Goal: Information Seeking & Learning: Get advice/opinions

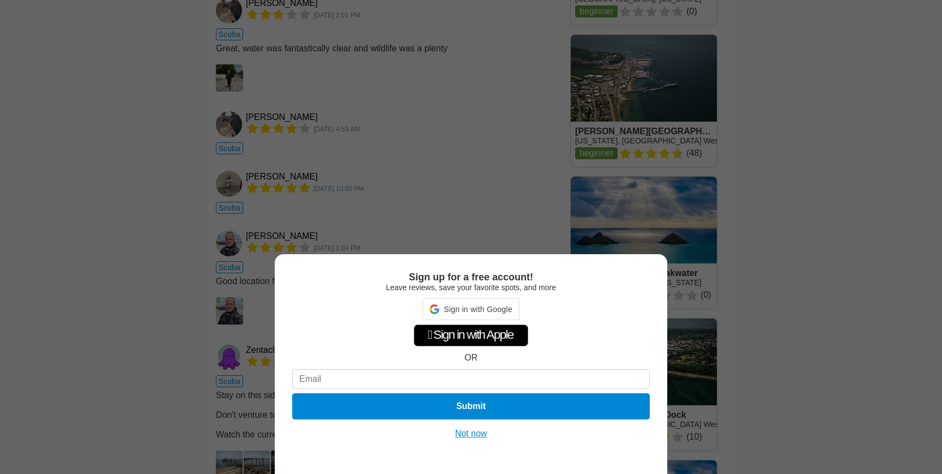
click at [397, 197] on div "Sign up for a free account! Leave reviews, save your favorite spots, and more S…" at bounding box center [471, 237] width 942 height 474
click at [469, 439] on div "Sign up for a free account! Leave reviews, save your favorite spots, and more …" at bounding box center [471, 364] width 393 height 220
click at [469, 435] on button "Not now" at bounding box center [471, 433] width 39 height 11
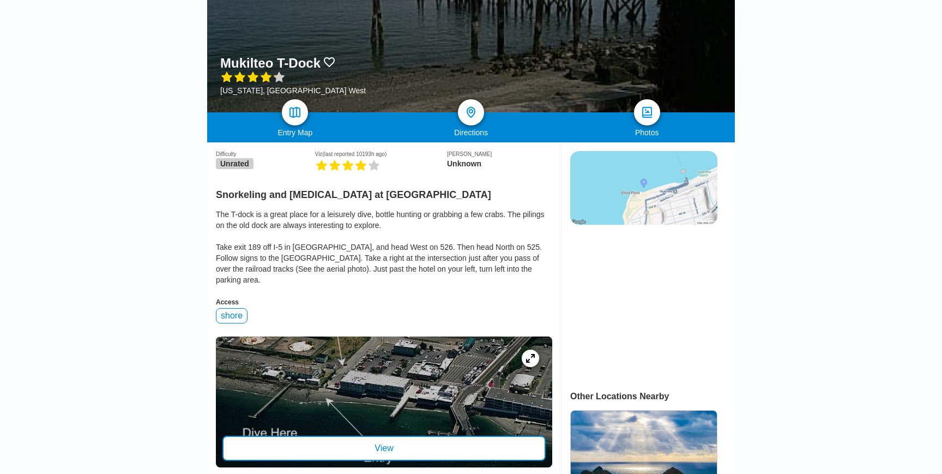
scroll to position [185, 0]
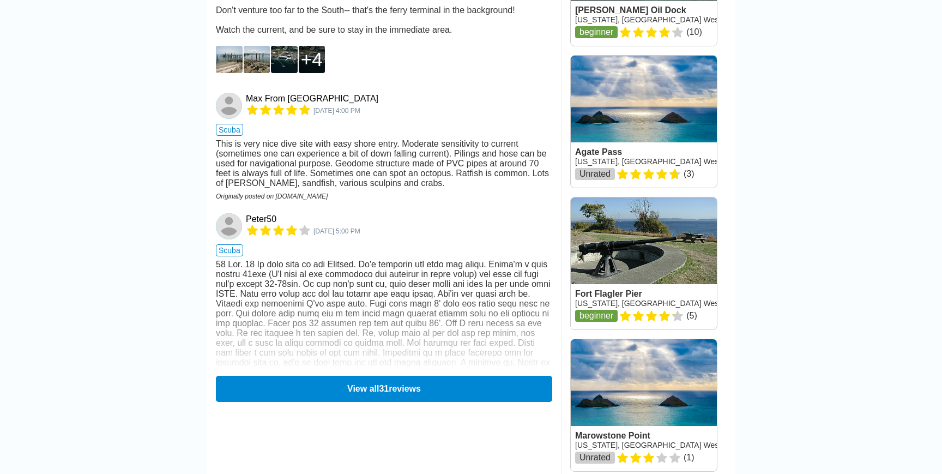
scroll to position [1414, 0]
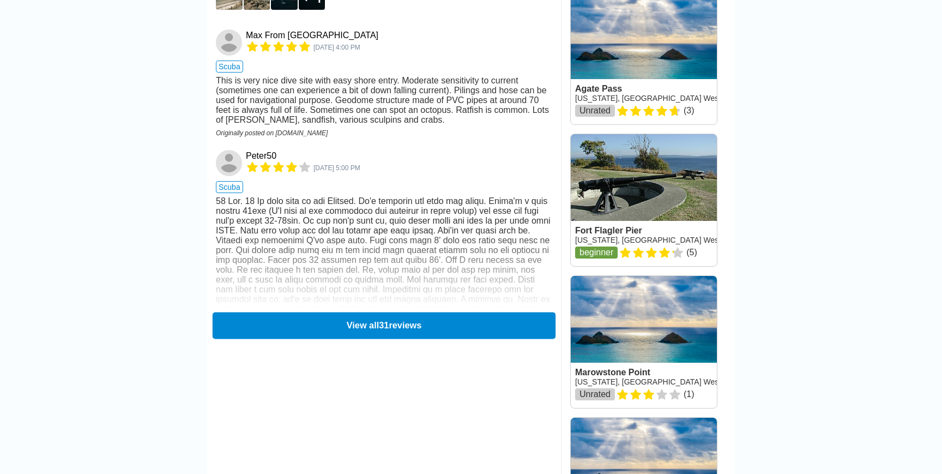
click at [384, 312] on button "View all 31 reviews" at bounding box center [384, 325] width 343 height 27
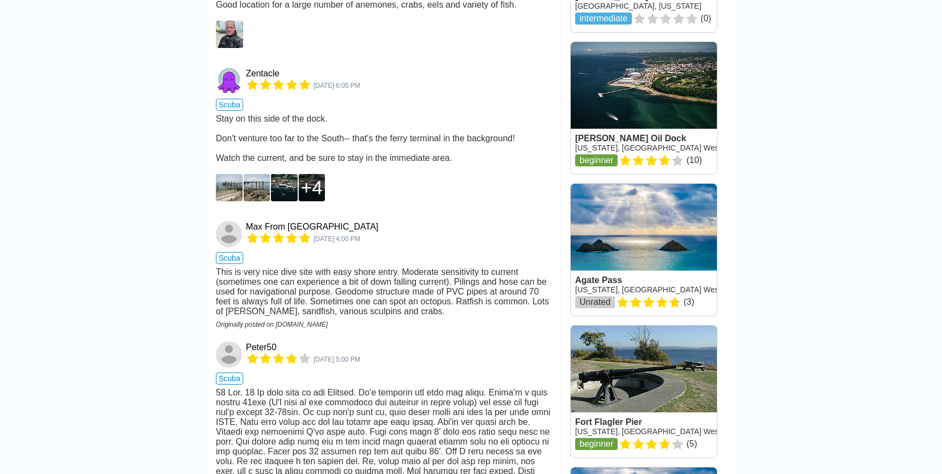
scroll to position [1241, 0]
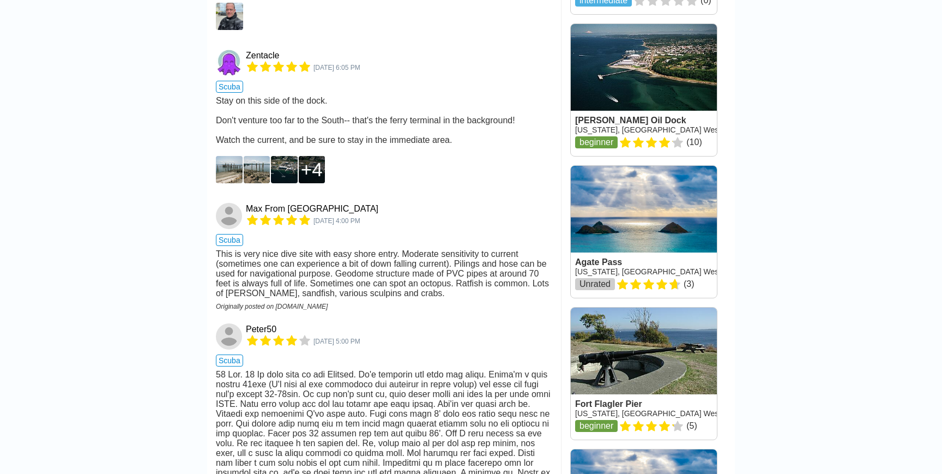
click at [305, 249] on div "This is very nice dive site with easy shore entry. Moderate sensitivity to curr…" at bounding box center [384, 273] width 337 height 49
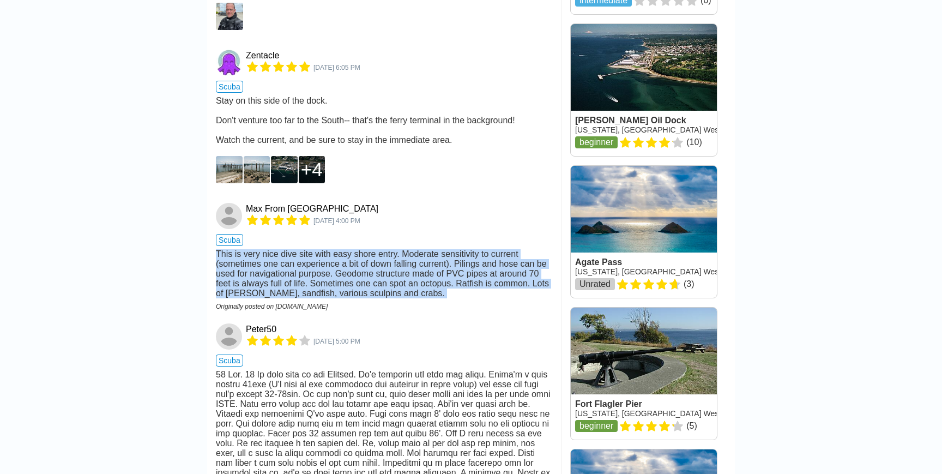
drag, startPoint x: 305, startPoint y: 239, endPoint x: 262, endPoint y: 209, distance: 52.9
click at [262, 249] on div "This is very nice dive site with easy shore entry. Moderate sensitivity to curr…" at bounding box center [384, 273] width 337 height 49
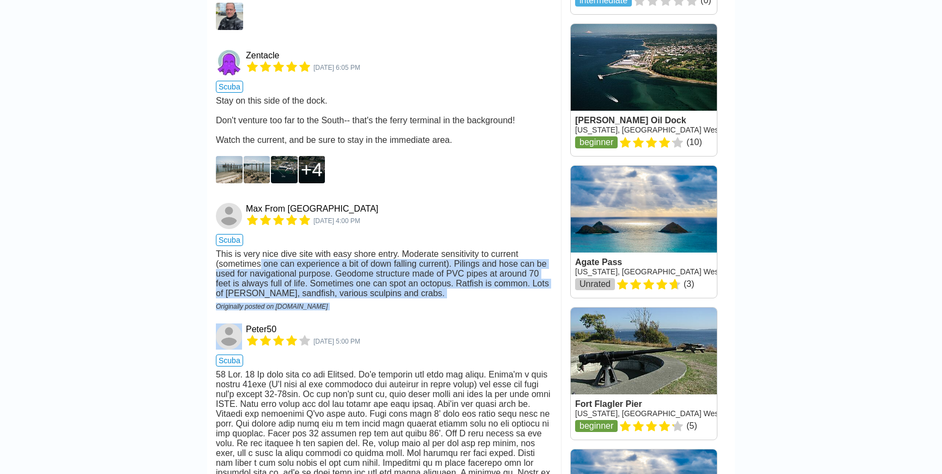
drag, startPoint x: 262, startPoint y: 209, endPoint x: 351, endPoint y: 257, distance: 101.8
click at [351, 257] on div "Max From Everett Nov 7, 2017, 4:00 PM scuba This is very nice dive site with ea…" at bounding box center [384, 256] width 337 height 121
click at [351, 303] on div "Originally posted on [DOMAIN_NAME]" at bounding box center [384, 307] width 337 height 8
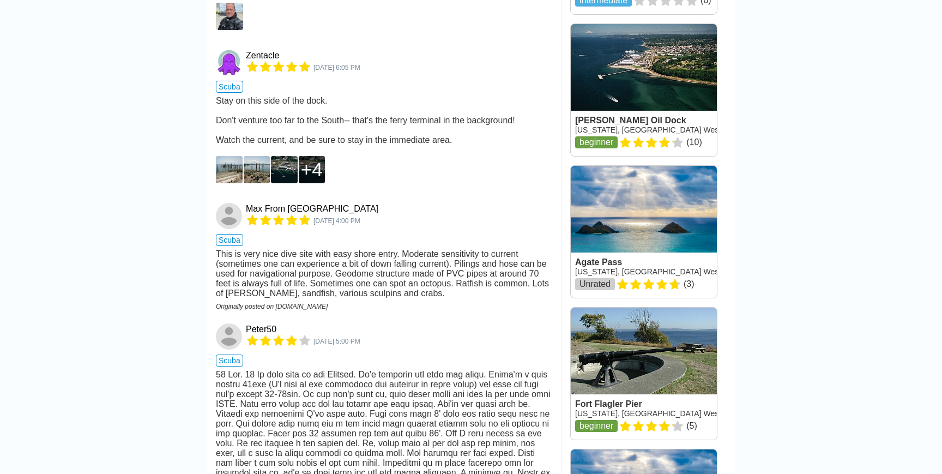
click at [350, 303] on div "Originally posted on [DOMAIN_NAME]" at bounding box center [384, 307] width 337 height 8
drag, startPoint x: 350, startPoint y: 258, endPoint x: 366, endPoint y: 356, distance: 99.4
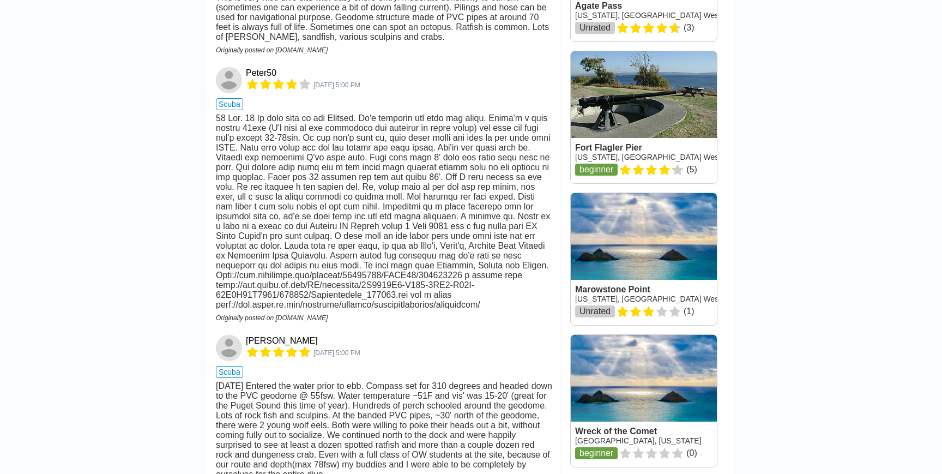
scroll to position [1504, 0]
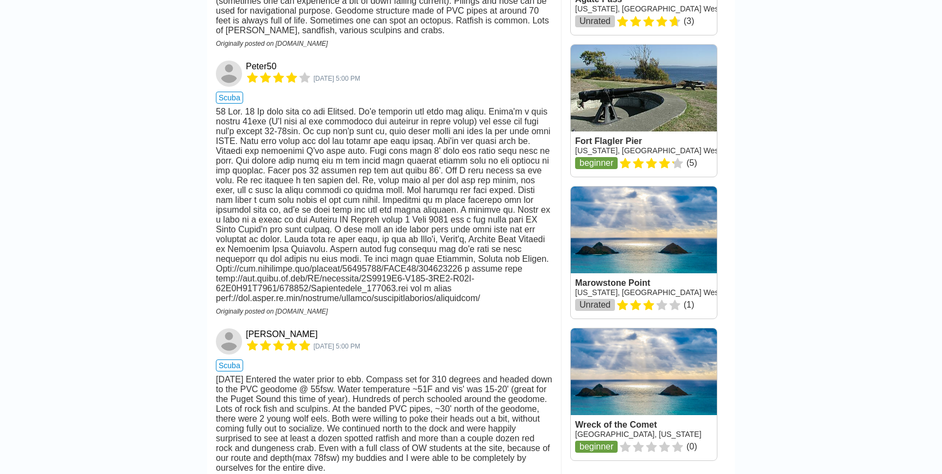
click at [218, 107] on div at bounding box center [384, 205] width 337 height 196
click at [217, 107] on div at bounding box center [384, 205] width 337 height 196
drag, startPoint x: 217, startPoint y: 65, endPoint x: 378, endPoint y: 64, distance: 161.4
click at [378, 107] on div at bounding box center [384, 205] width 337 height 196
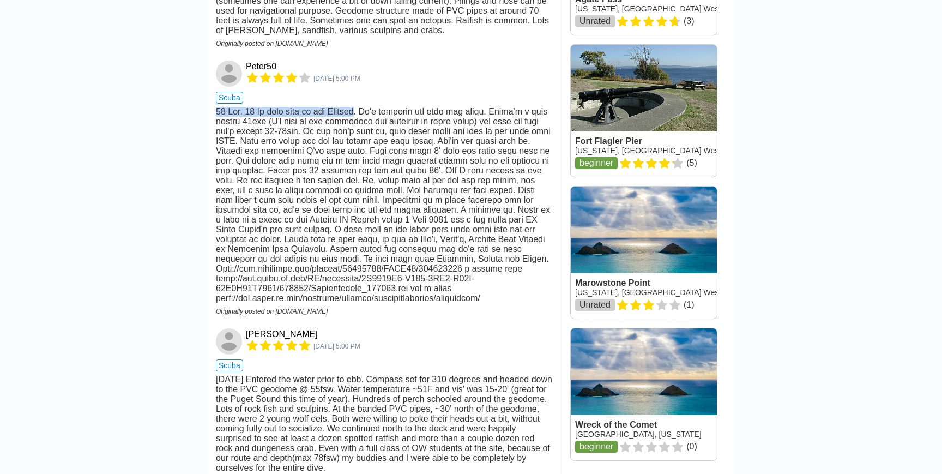
click at [378, 107] on div at bounding box center [384, 205] width 337 height 196
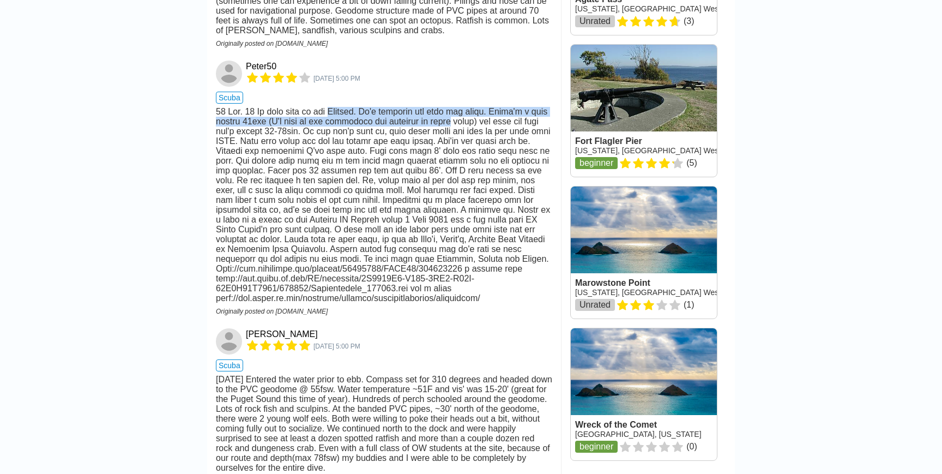
drag, startPoint x: 378, startPoint y: 64, endPoint x: 452, endPoint y: 74, distance: 74.3
click at [452, 107] on div at bounding box center [384, 205] width 337 height 196
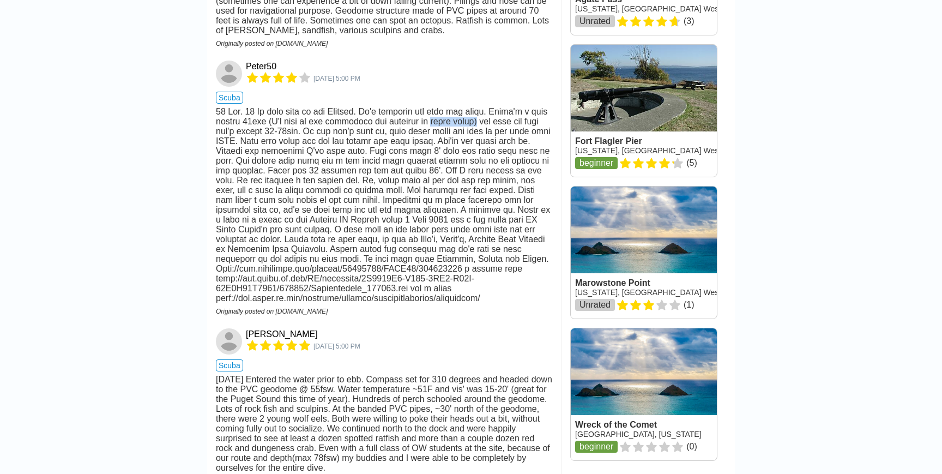
drag, startPoint x: 452, startPoint y: 74, endPoint x: 497, endPoint y: 74, distance: 45.3
click at [497, 107] on div at bounding box center [384, 205] width 337 height 196
click at [489, 107] on div at bounding box center [384, 205] width 337 height 196
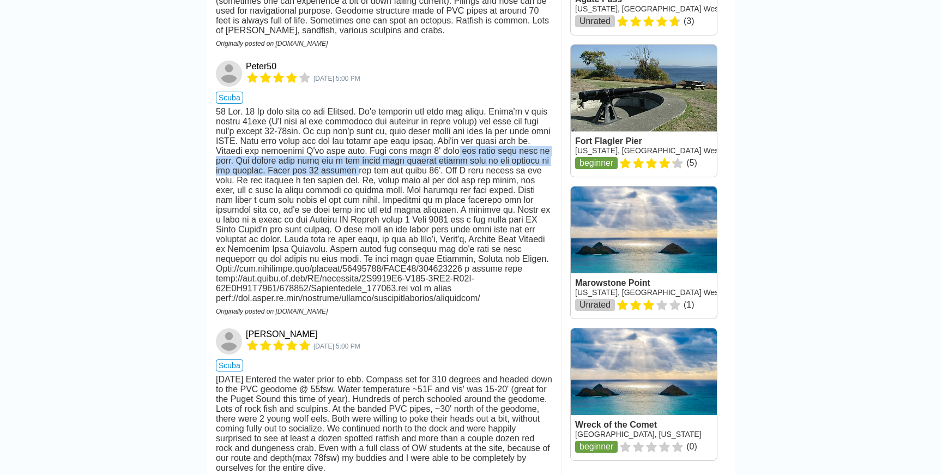
drag, startPoint x: 489, startPoint y: 100, endPoint x: 404, endPoint y: 129, distance: 89.2
click at [404, 129] on div at bounding box center [384, 205] width 337 height 196
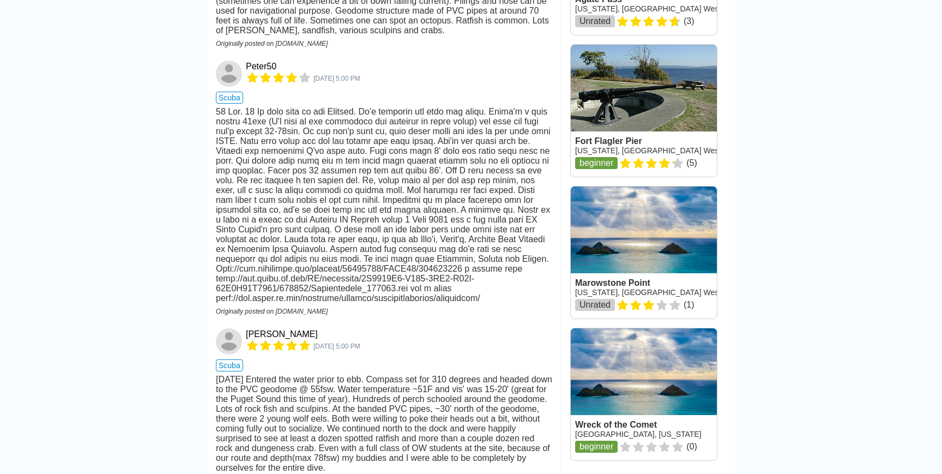
click at [344, 134] on div at bounding box center [384, 205] width 337 height 196
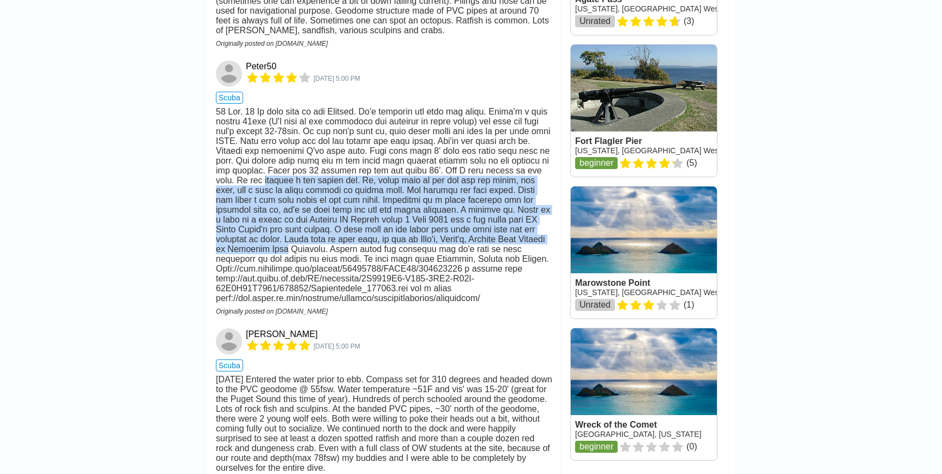
drag, startPoint x: 344, startPoint y: 134, endPoint x: 304, endPoint y: 211, distance: 86.6
click at [304, 211] on div at bounding box center [384, 205] width 337 height 196
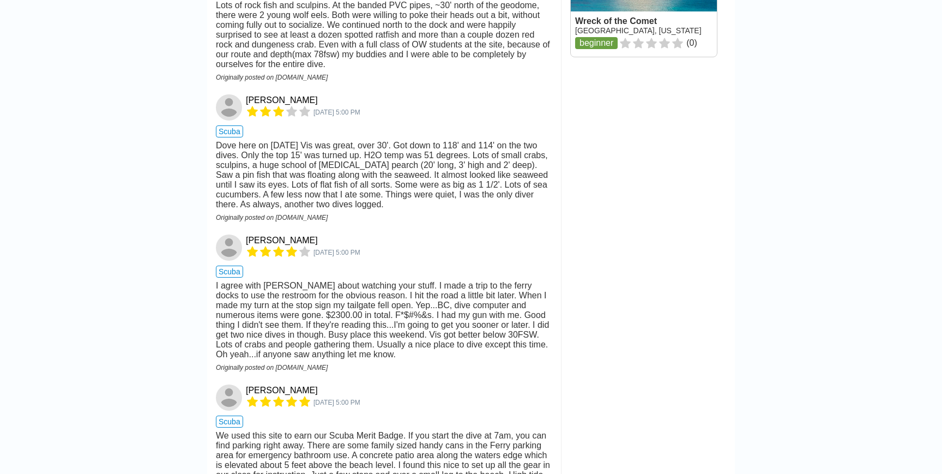
scroll to position [1908, 0]
click at [366, 140] on div "Dove here on [DATE] Vis was great, over 30'. Got down to 118' and 114' on the t…" at bounding box center [384, 174] width 337 height 69
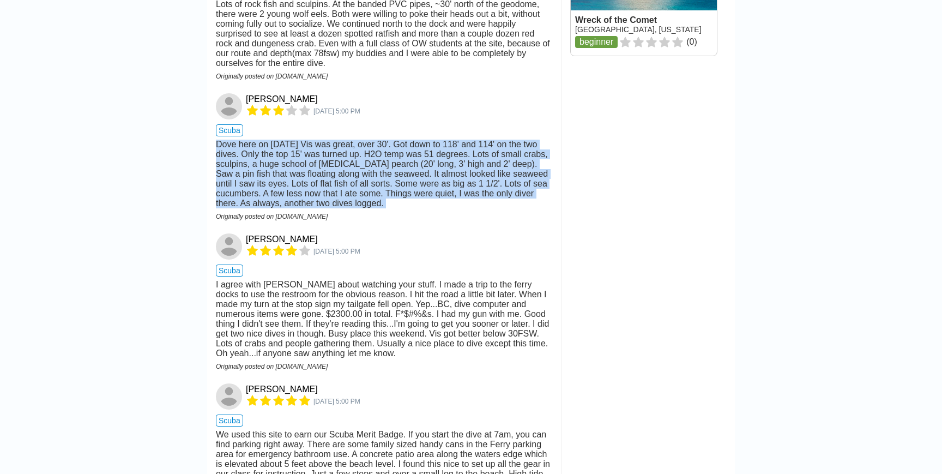
click at [366, 140] on div "Dove here on [DATE] Vis was great, over 30'. Got down to 118' and 114' on the t…" at bounding box center [384, 174] width 337 height 69
click at [343, 148] on div "Dove here on [DATE] Vis was great, over 30'. Got down to 118' and 114' on the t…" at bounding box center [384, 174] width 337 height 69
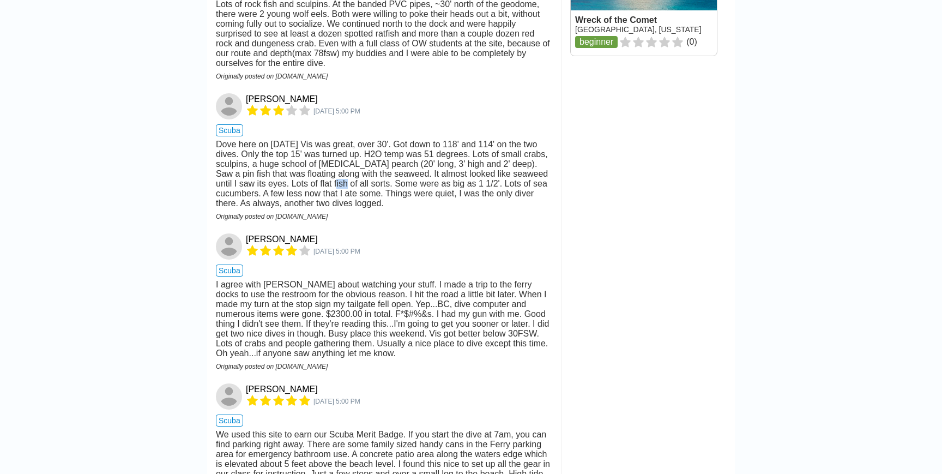
click at [343, 148] on div "Dove here on [DATE] Vis was great, over 30'. Got down to 118' and 114' on the t…" at bounding box center [384, 174] width 337 height 69
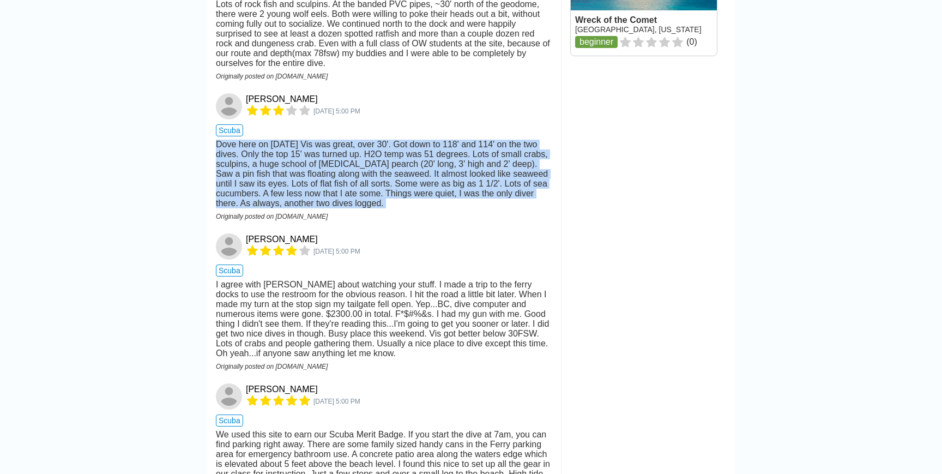
drag, startPoint x: 343, startPoint y: 148, endPoint x: 389, endPoint y: 144, distance: 46.0
click at [389, 144] on div "Dove here on [DATE] Vis was great, over 30'. Got down to 118' and 114' on the t…" at bounding box center [384, 174] width 337 height 69
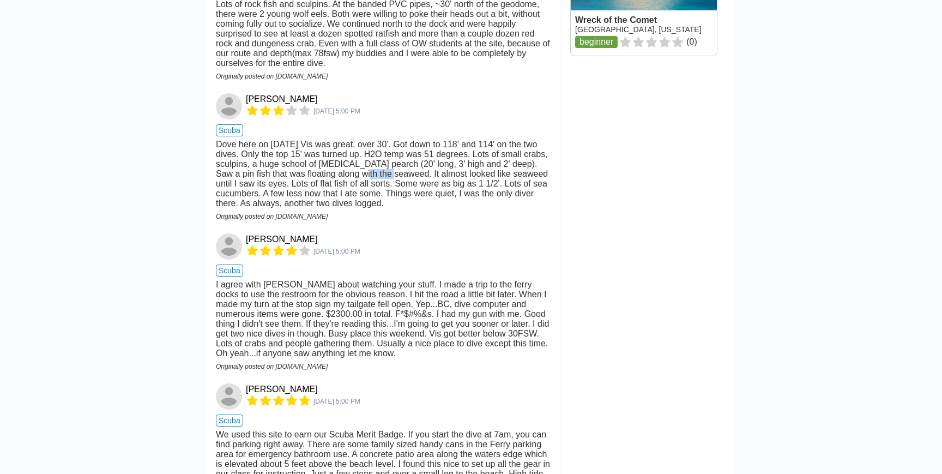
click at [389, 144] on div "Dove here on [DATE] Vis was great, over 30'. Got down to 118' and 114' on the t…" at bounding box center [384, 174] width 337 height 69
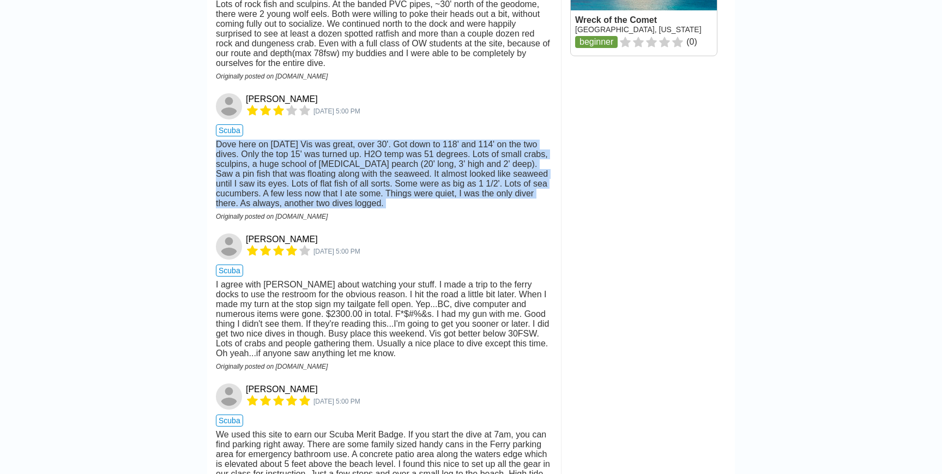
drag, startPoint x: 389, startPoint y: 144, endPoint x: 369, endPoint y: 176, distance: 37.2
click at [369, 176] on div "Dove here on [DATE] Vis was great, over 30'. Got down to 118' and 114' on the t…" at bounding box center [384, 174] width 337 height 69
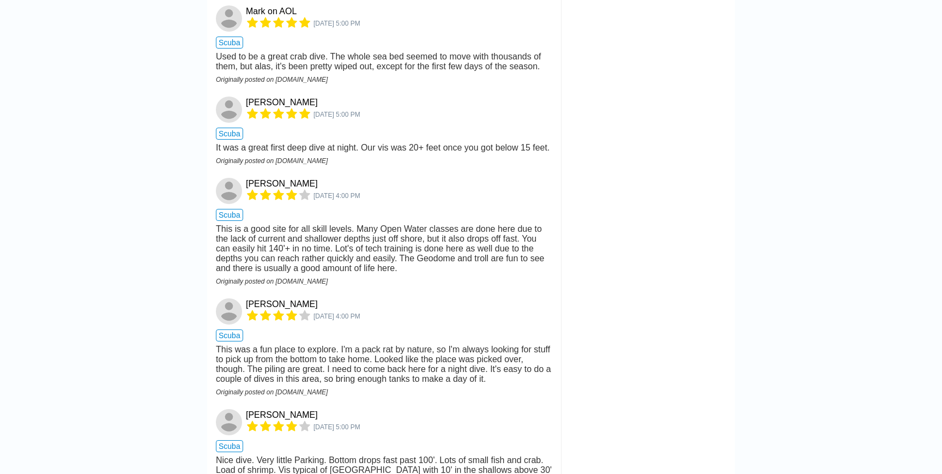
scroll to position [3993, 0]
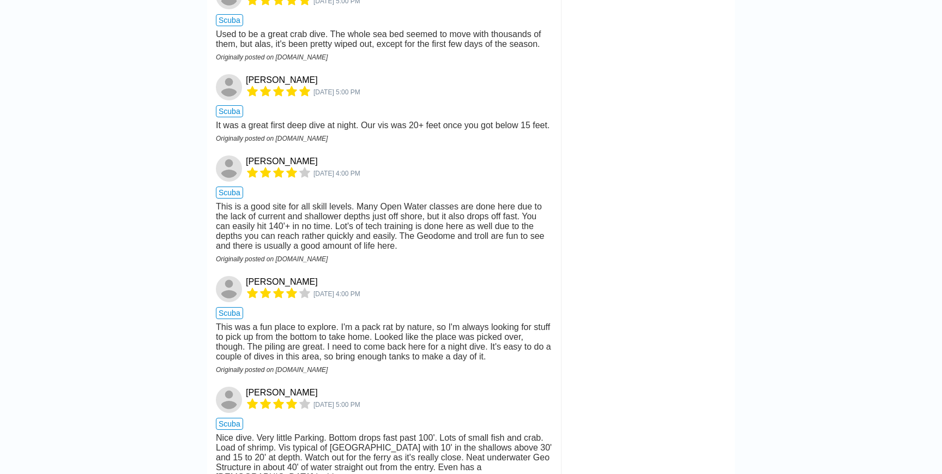
click at [222, 49] on div "Used to be a great crab dive. The whole sea bed seemed to move with thousands o…" at bounding box center [384, 39] width 337 height 20
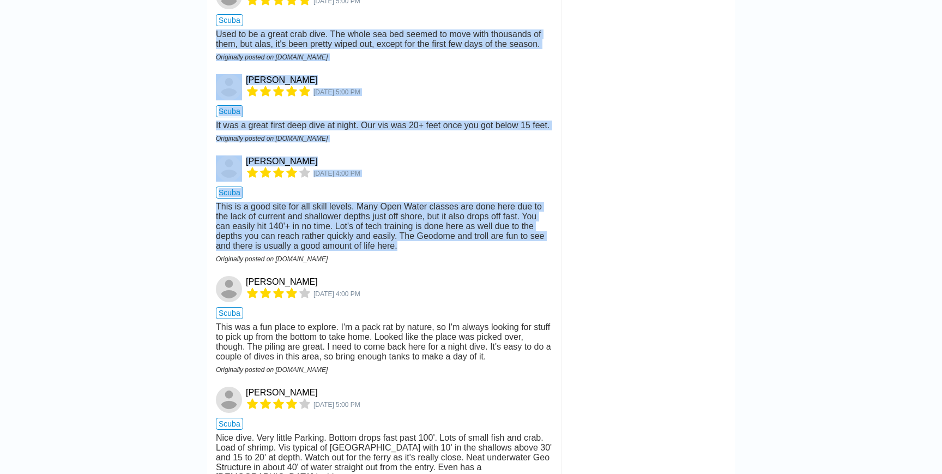
drag, startPoint x: 222, startPoint y: 62, endPoint x: 397, endPoint y: 282, distance: 281.4
click at [397, 251] on div "This is a good site for all skill levels. Many Open Water classes are done here…" at bounding box center [384, 226] width 337 height 49
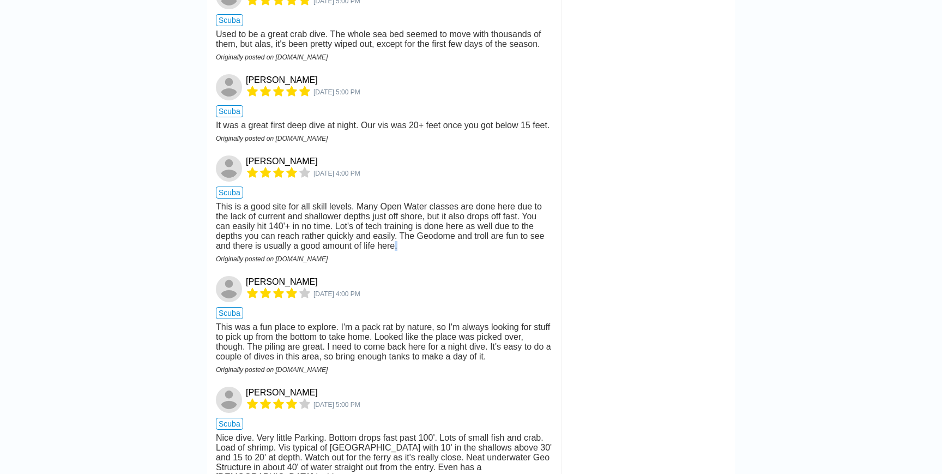
click at [397, 251] on div "This is a good site for all skill levels. Many Open Water classes are done here…" at bounding box center [384, 226] width 337 height 49
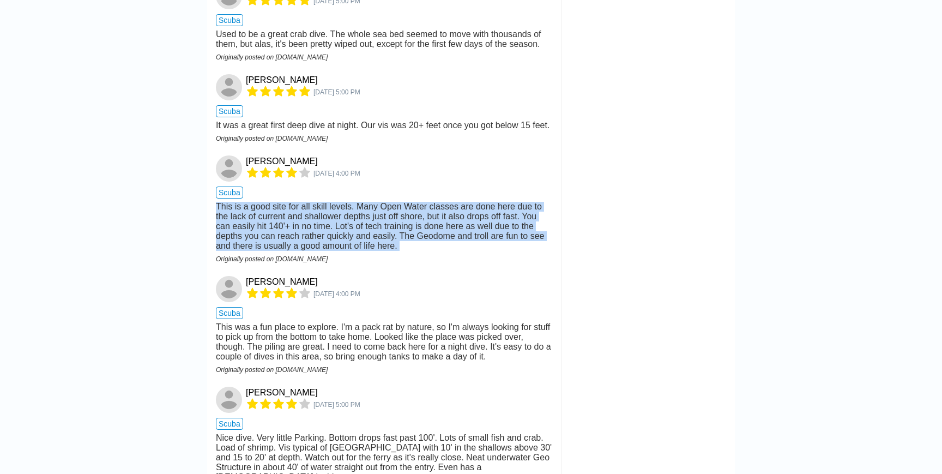
click at [397, 251] on div "This is a good site for all skill levels. Many Open Water classes are done here…" at bounding box center [384, 226] width 337 height 49
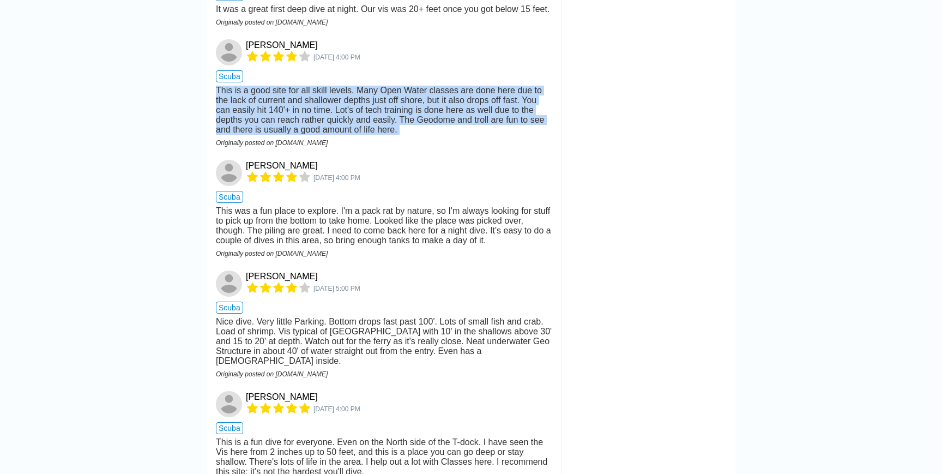
scroll to position [4106, 0]
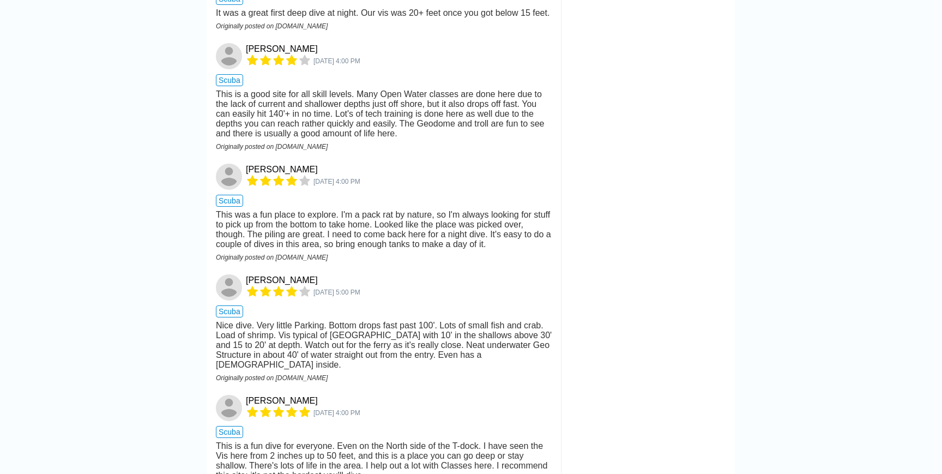
click at [287, 18] on div "It was a great first deep dive at night. Our vis was 20+ feet once you got belo…" at bounding box center [384, 13] width 337 height 10
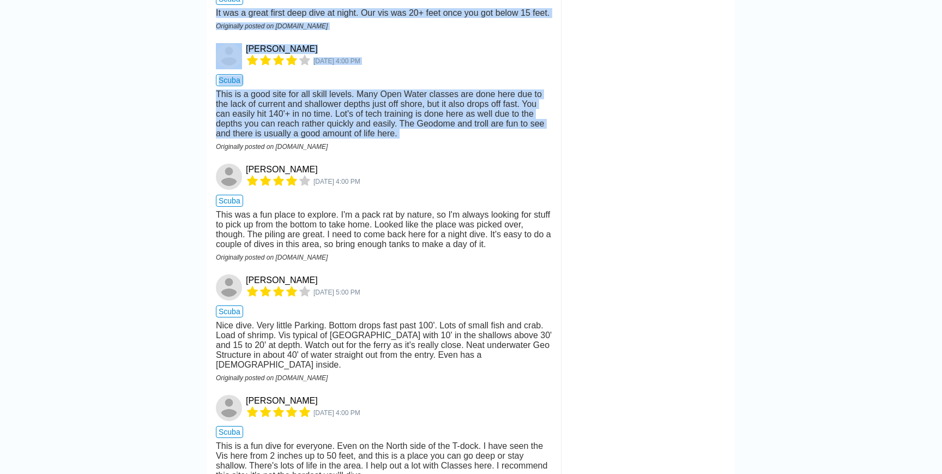
drag, startPoint x: 287, startPoint y: 43, endPoint x: 364, endPoint y: 153, distance: 134.4
click at [364, 139] on div "This is a good site for all skill levels. Many Open Water classes are done here…" at bounding box center [384, 113] width 337 height 49
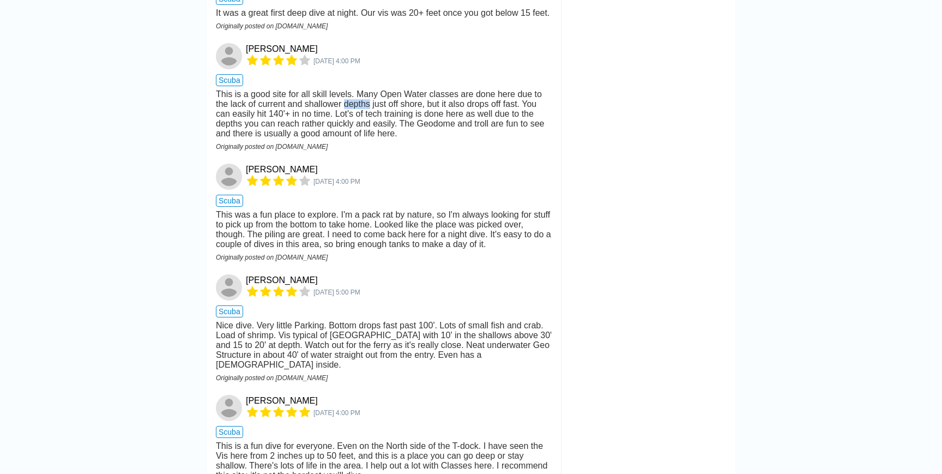
click at [364, 139] on div "This is a good site for all skill levels. Many Open Water classes are done here…" at bounding box center [384, 113] width 337 height 49
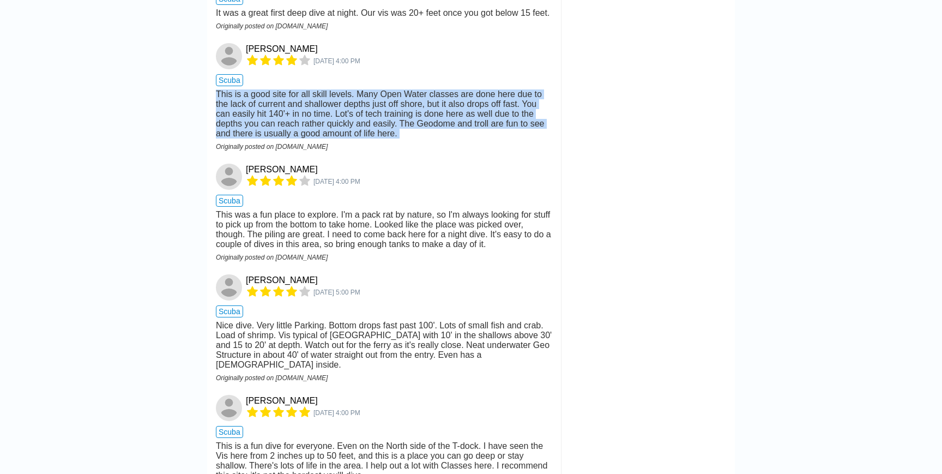
drag, startPoint x: 364, startPoint y: 140, endPoint x: 381, endPoint y: 154, distance: 22.5
click at [381, 139] on div "This is a good site for all skill levels. Many Open Water classes are done here…" at bounding box center [384, 113] width 337 height 49
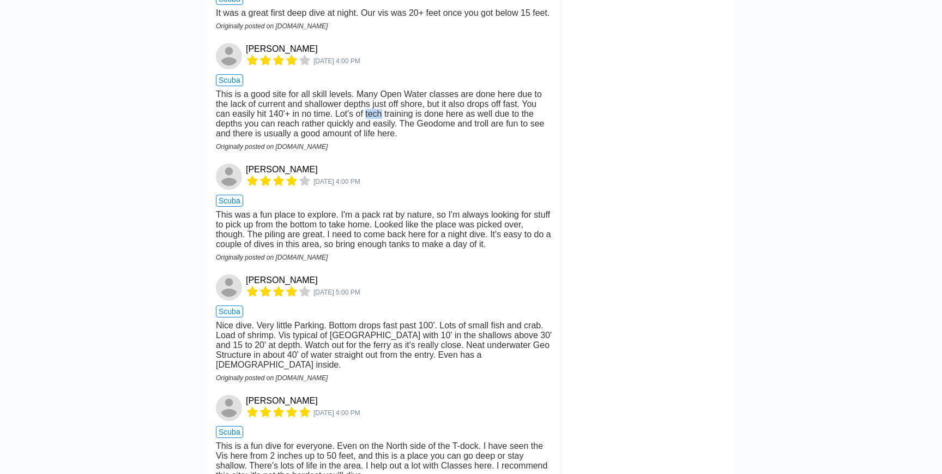
click at [381, 139] on div "This is a good site for all skill levels. Many Open Water classes are done here…" at bounding box center [384, 113] width 337 height 49
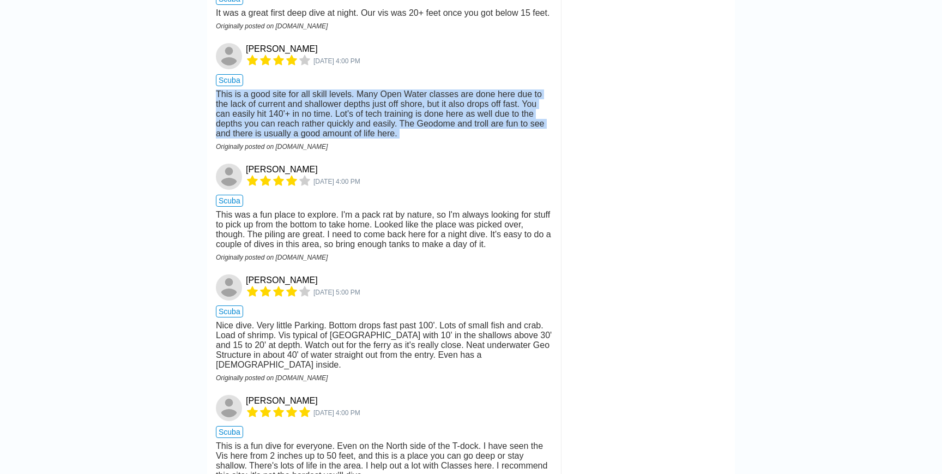
drag, startPoint x: 381, startPoint y: 154, endPoint x: 275, endPoint y: 147, distance: 106.0
click at [275, 139] on div "This is a good site for all skill levels. Many Open Water classes are done here…" at bounding box center [384, 113] width 337 height 49
click at [240, 139] on div "This is a good site for all skill levels. Many Open Water classes are done here…" at bounding box center [384, 113] width 337 height 49
drag, startPoint x: 240, startPoint y: 141, endPoint x: 448, endPoint y: 176, distance: 210.6
click at [448, 139] on div "This is a good site for all skill levels. Many Open Water classes are done here…" at bounding box center [384, 113] width 337 height 49
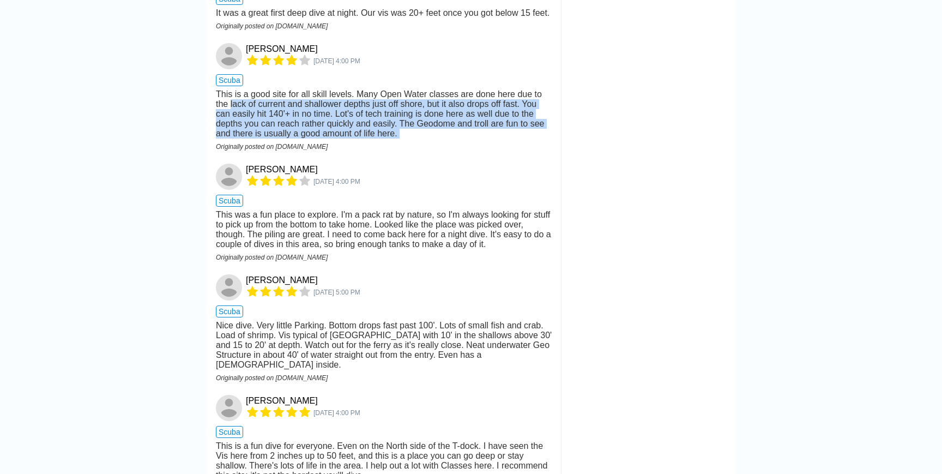
click at [448, 139] on div "This is a good site for all skill levels. Many Open Water classes are done here…" at bounding box center [384, 113] width 337 height 49
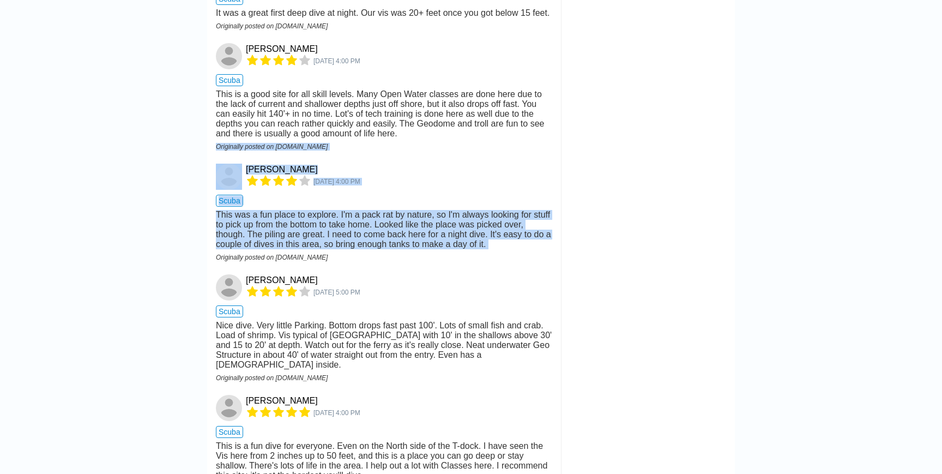
drag, startPoint x: 448, startPoint y: 176, endPoint x: 416, endPoint y: 294, distance: 122.6
click at [416, 254] on div "Steve Simms Nov 16, 2003, 4:00 PM scuba This was a fun place to explore. I'm a …" at bounding box center [384, 209] width 337 height 90
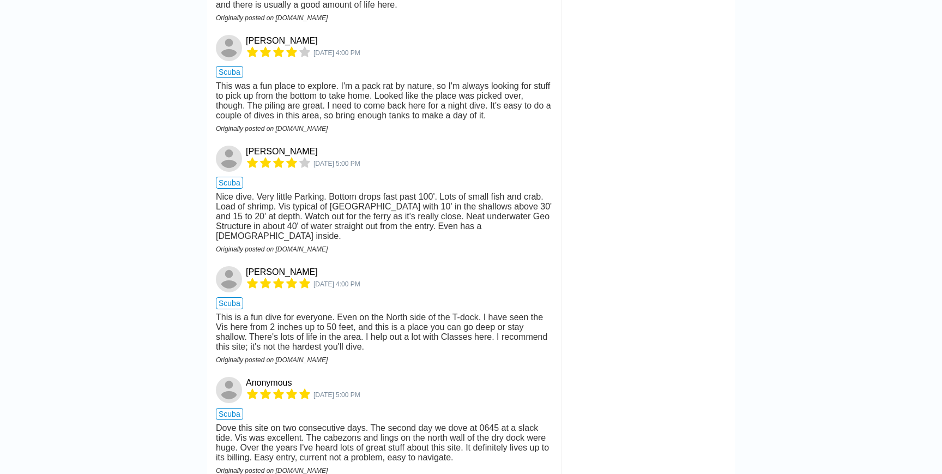
scroll to position [4239, 0]
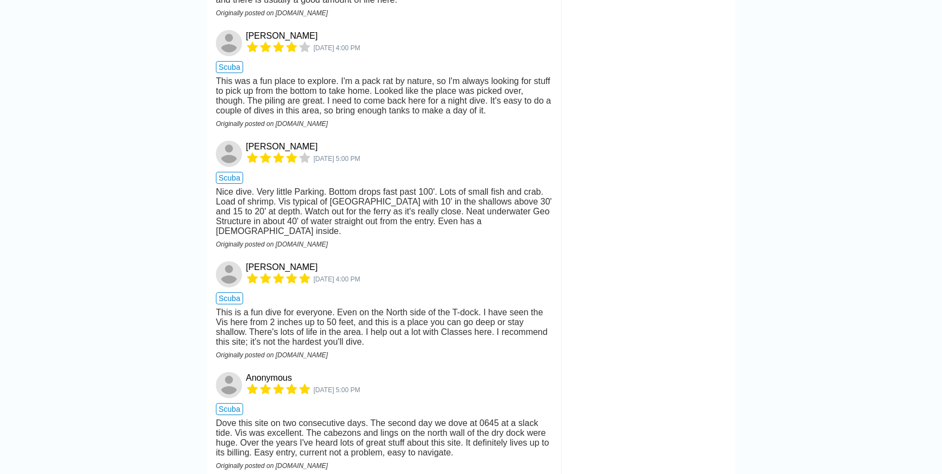
click at [307, 116] on div "This was a fun place to explore. I'm a pack rat by nature, so I'm always lookin…" at bounding box center [384, 95] width 337 height 39
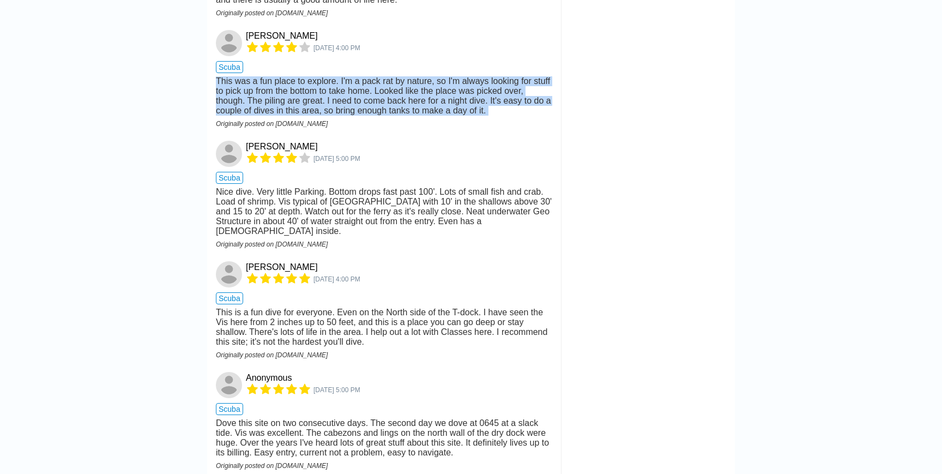
click at [307, 116] on div "This was a fun place to explore. I'm a pack rat by nature, so I'm always lookin…" at bounding box center [384, 95] width 337 height 39
click at [380, 116] on div "This was a fun place to explore. I'm a pack rat by nature, so I'm always lookin…" at bounding box center [384, 95] width 337 height 39
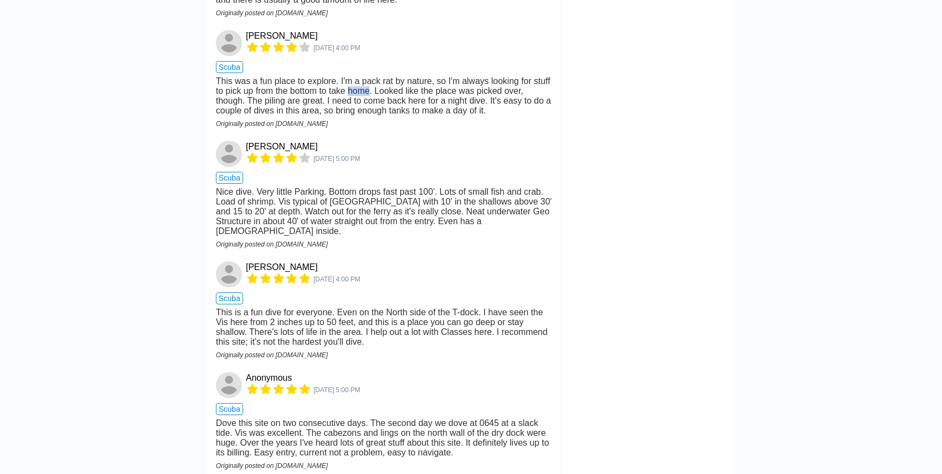
click at [380, 116] on div "This was a fun place to explore. I'm a pack rat by nature, so I'm always lookin…" at bounding box center [384, 95] width 337 height 39
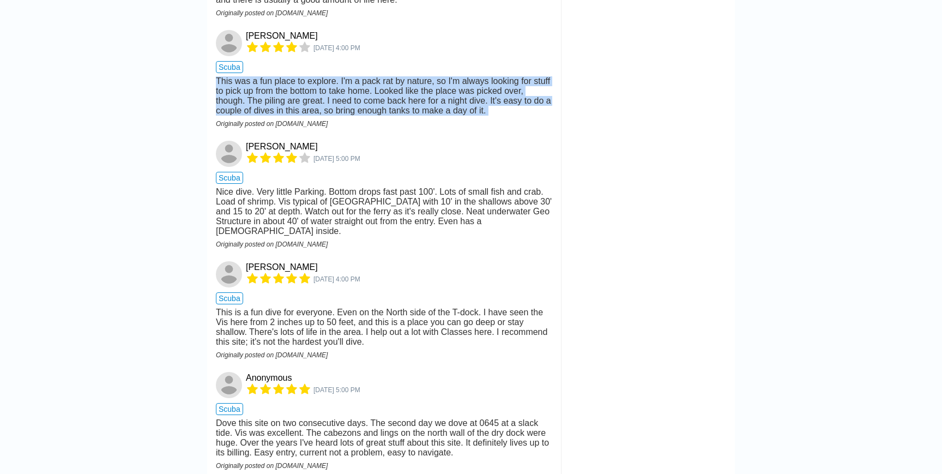
click at [380, 116] on div "This was a fun place to explore. I'm a pack rat by nature, so I'm always lookin…" at bounding box center [384, 95] width 337 height 39
click at [378, 116] on div "This was a fun place to explore. I'm a pack rat by nature, so I'm always lookin…" at bounding box center [384, 95] width 337 height 39
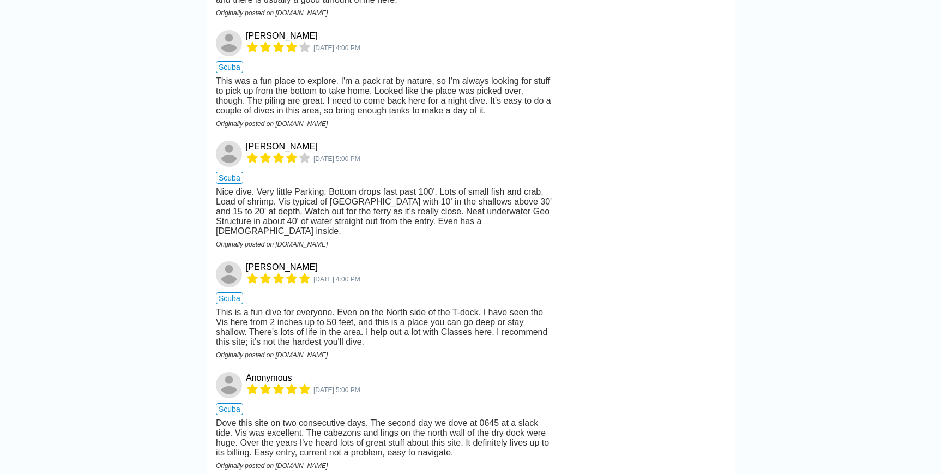
click at [378, 116] on div "This was a fun place to explore. I'm a pack rat by nature, so I'm always lookin…" at bounding box center [384, 95] width 337 height 39
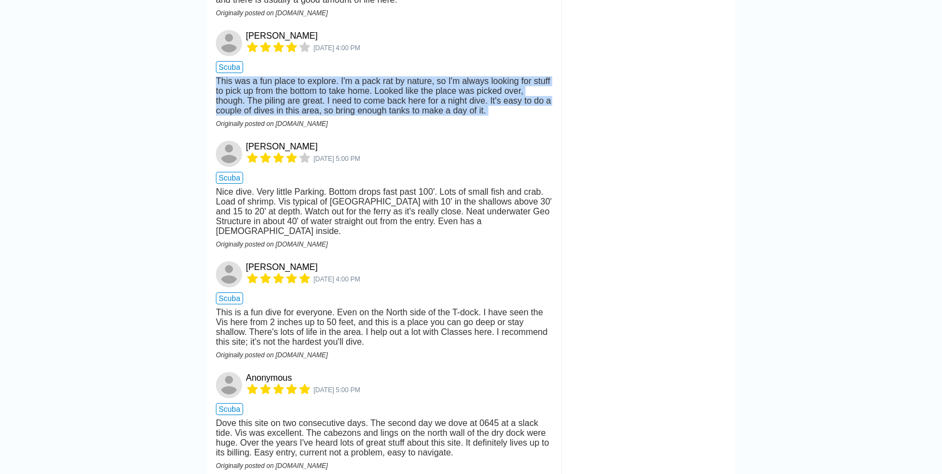
drag, startPoint x: 378, startPoint y: 140, endPoint x: 404, endPoint y: 133, distance: 26.1
click at [404, 116] on div "This was a fun place to explore. I'm a pack rat by nature, so I'm always lookin…" at bounding box center [384, 95] width 337 height 39
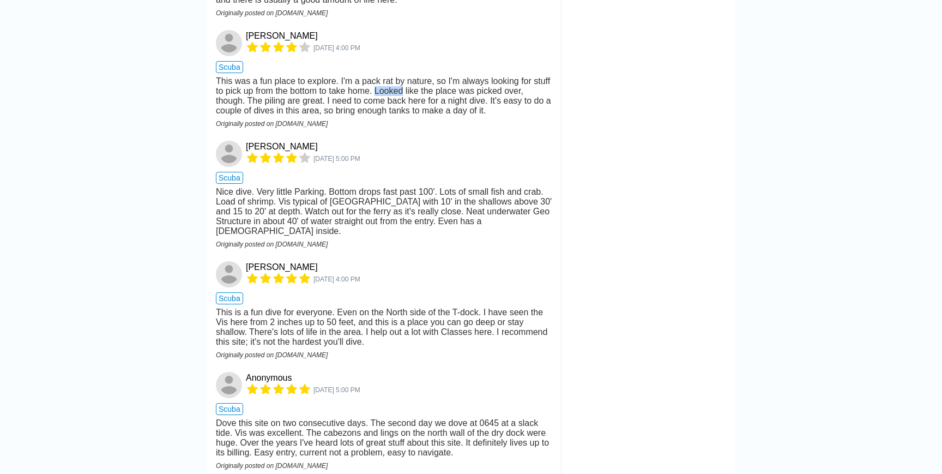
click at [404, 116] on div "This was a fun place to explore. I'm a pack rat by nature, so I'm always lookin…" at bounding box center [384, 95] width 337 height 39
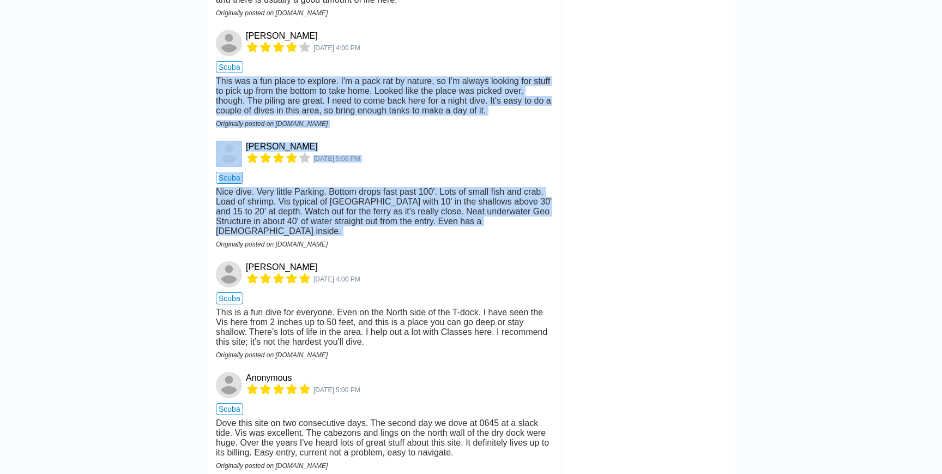
drag, startPoint x: 404, startPoint y: 133, endPoint x: 411, endPoint y: 234, distance: 101.1
click at [399, 235] on div "Nice dive. Very little Parking. Bottom drops fast past 100'. Lots of small fish…" at bounding box center [384, 211] width 337 height 49
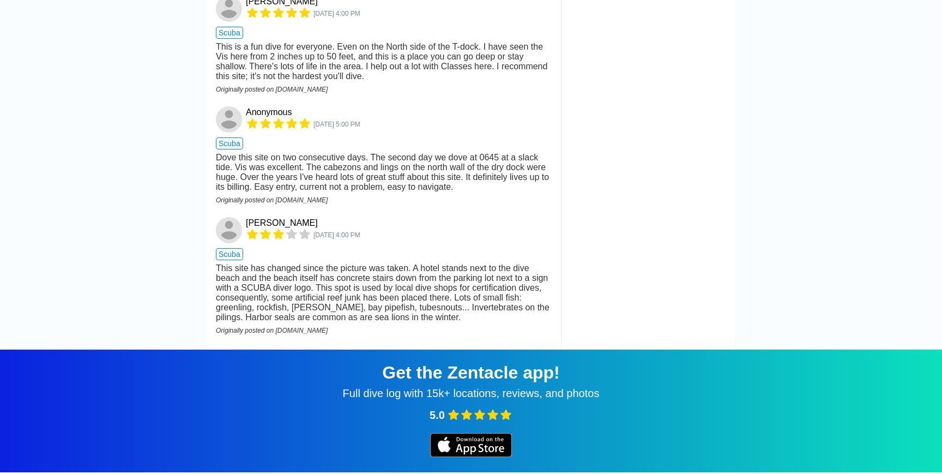
scroll to position [4506, 0]
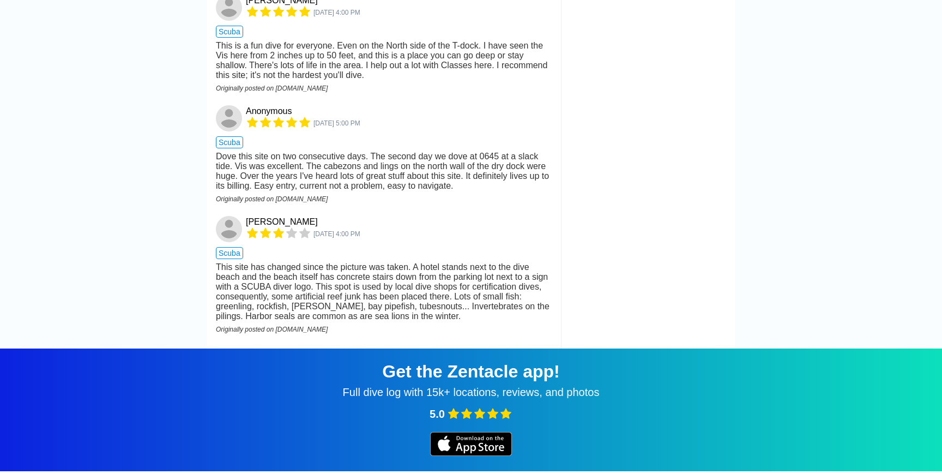
click at [292, 80] on div "This is a fun dive for everyone. Even on the North side of the T-dock. I have s…" at bounding box center [384, 60] width 337 height 39
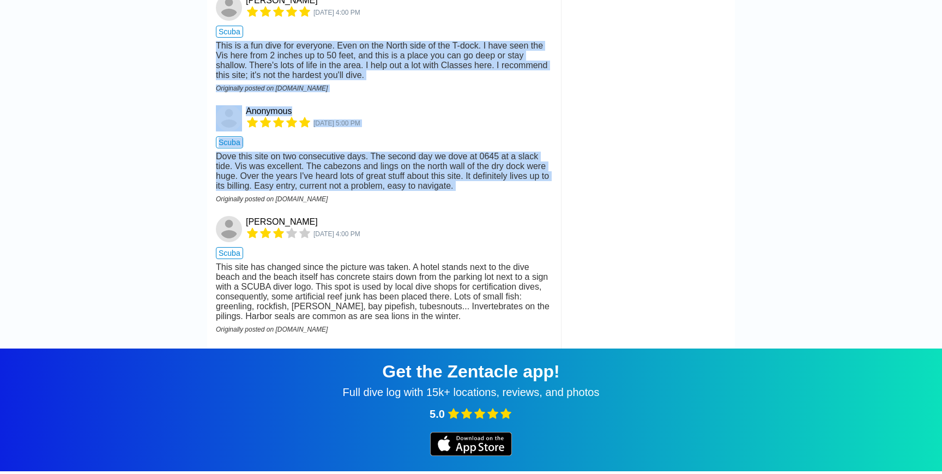
drag, startPoint x: 292, startPoint y: 99, endPoint x: 374, endPoint y: 219, distance: 144.9
click at [374, 191] on div "Dove this site on two consecutive days. The second day we dove at 0645 at a sla…" at bounding box center [384, 171] width 337 height 39
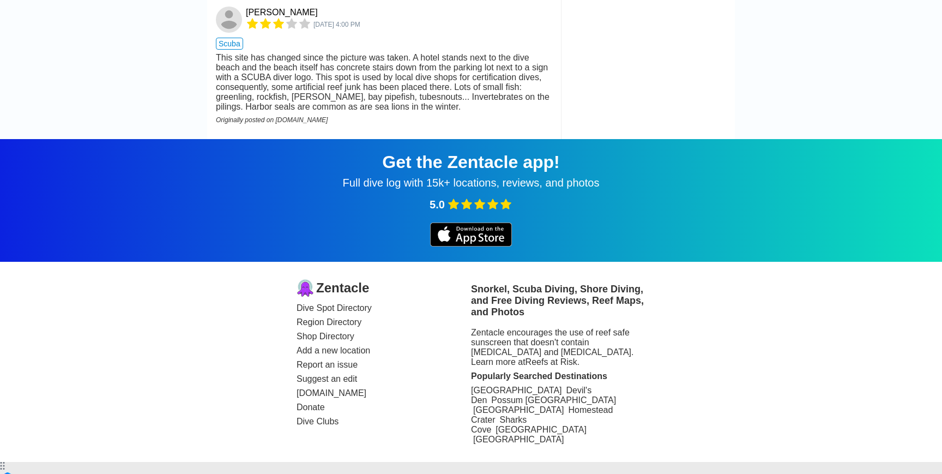
scroll to position [4716, 0]
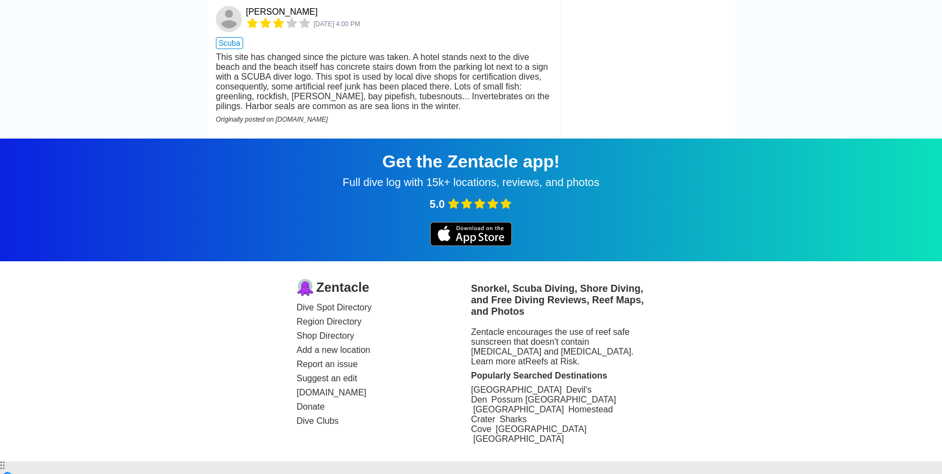
click at [352, 111] on div "This site has changed since the picture was taken. A hotel stands next to the d…" at bounding box center [384, 81] width 337 height 59
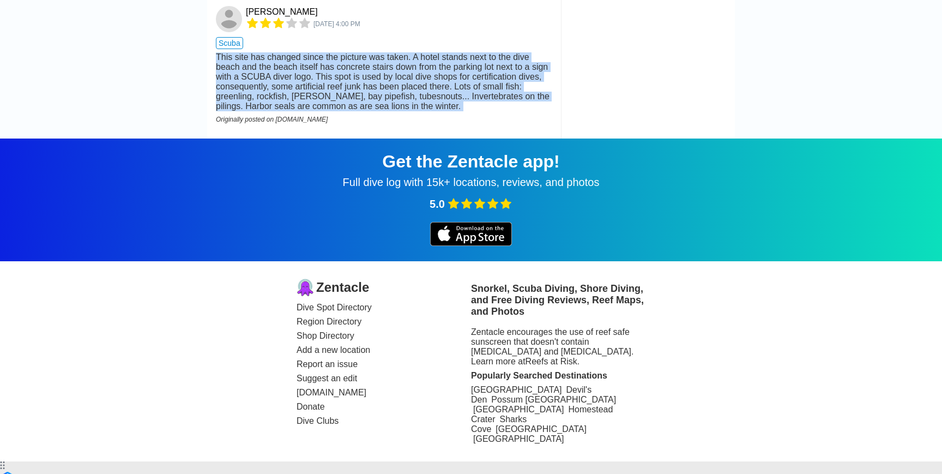
click at [352, 111] on div "This site has changed since the picture was taken. A hotel stands next to the d…" at bounding box center [384, 81] width 337 height 59
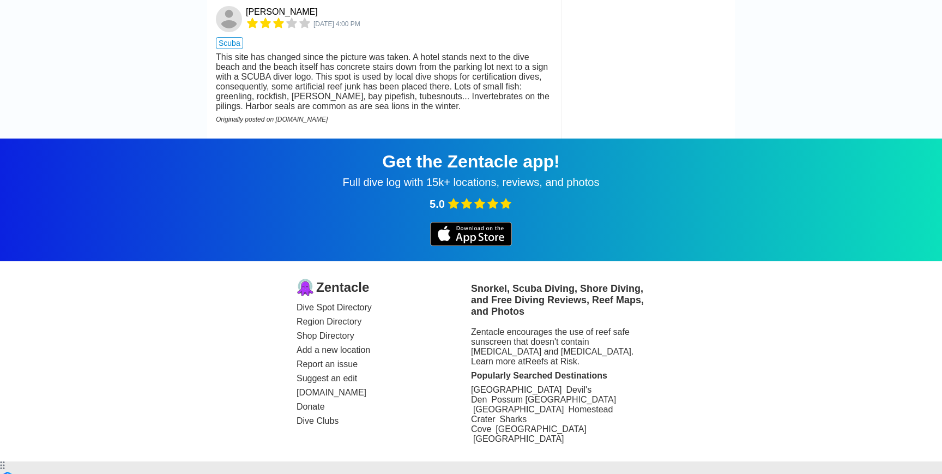
click at [374, 111] on div "This site has changed since the picture was taken. A hotel stands next to the d…" at bounding box center [384, 81] width 337 height 59
